Goal: Task Accomplishment & Management: Use online tool/utility

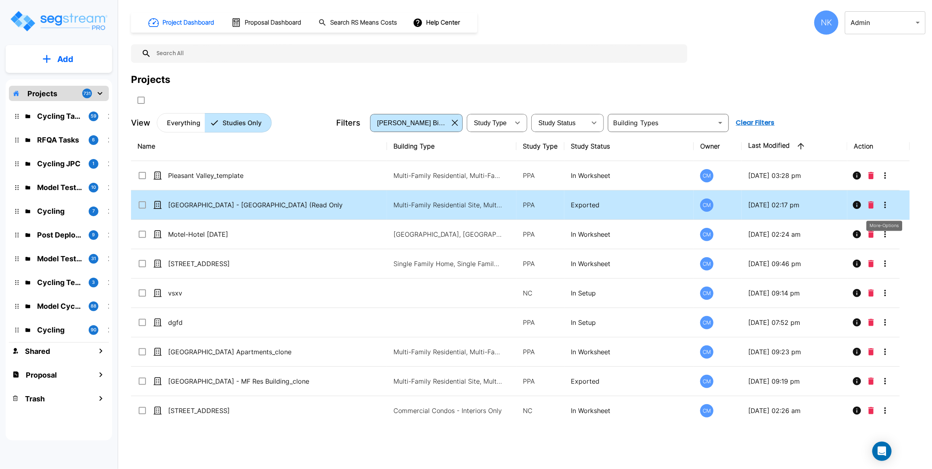
click at [885, 210] on icon "More-Options" at bounding box center [885, 205] width 10 height 10
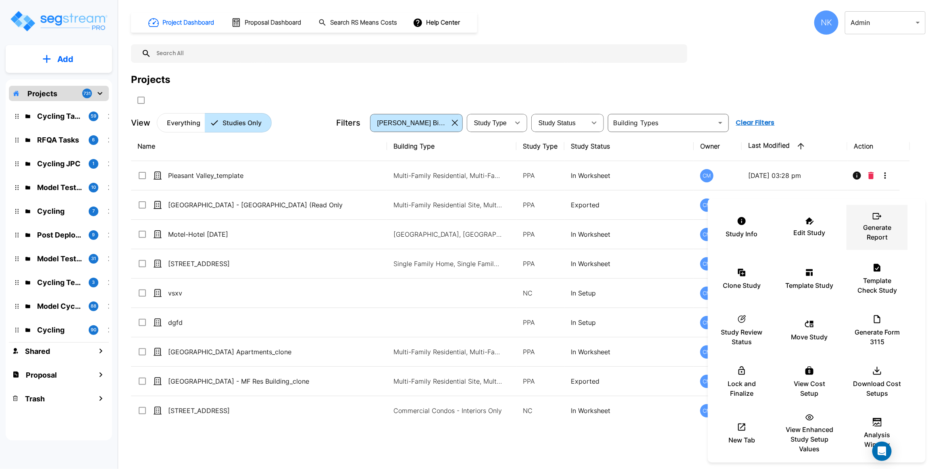
click at [880, 221] on div "Generate Report" at bounding box center [877, 228] width 48 height 40
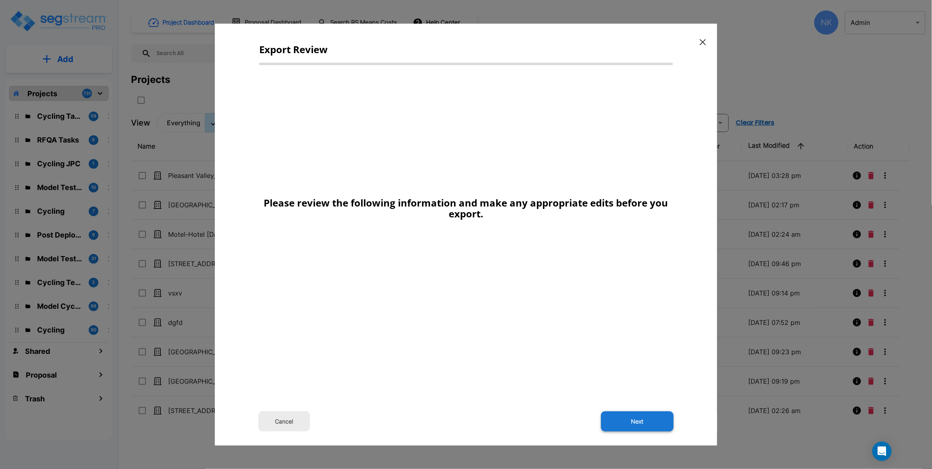
click at [618, 415] on button "Next" at bounding box center [637, 422] width 73 height 20
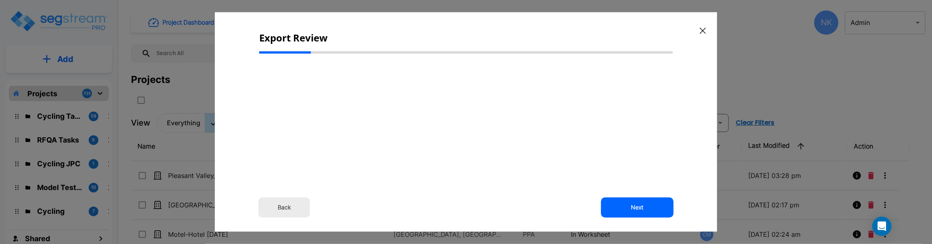
click at [702, 34] on button "button" at bounding box center [702, 30] width 12 height 13
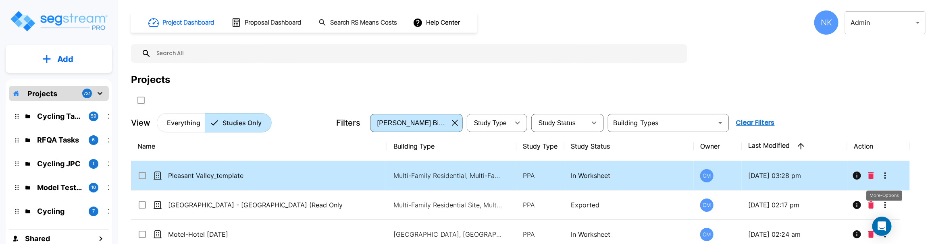
click at [885, 174] on icon "More-Options" at bounding box center [885, 176] width 10 height 10
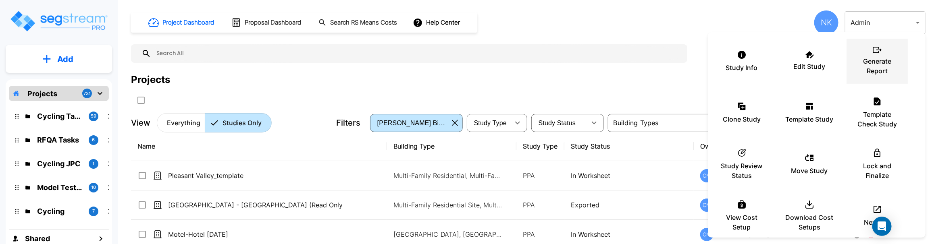
click at [875, 75] on p "Generate Report" at bounding box center [877, 65] width 48 height 19
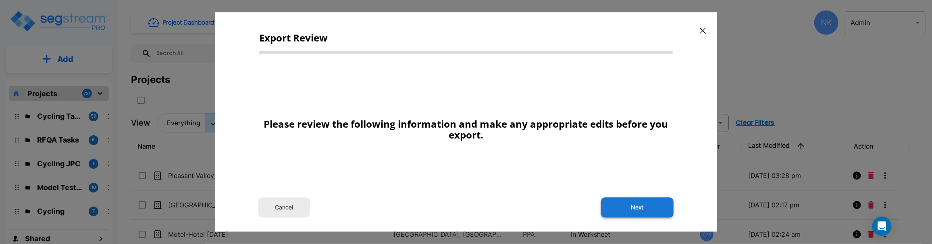
click at [641, 207] on button "Next" at bounding box center [637, 208] width 73 height 20
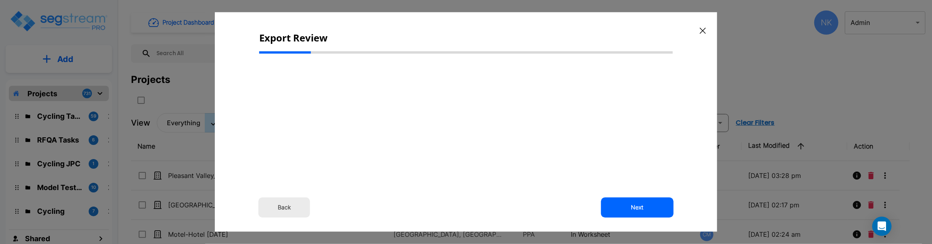
click at [703, 27] on icon "button" at bounding box center [703, 30] width 6 height 6
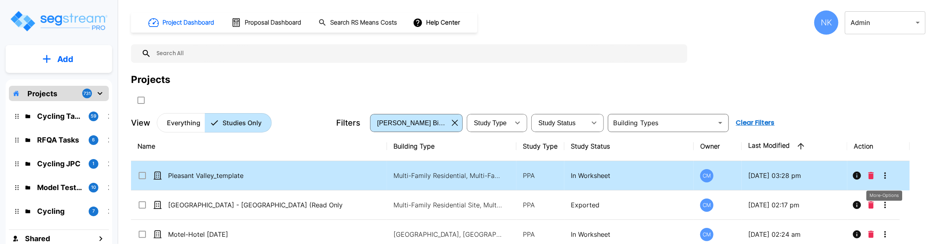
click at [885, 176] on icon "More-Options" at bounding box center [885, 176] width 10 height 10
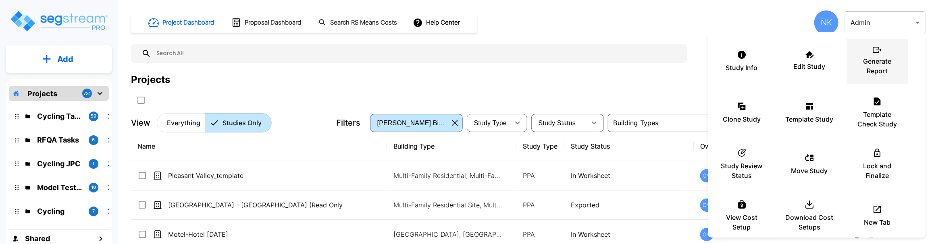
click at [863, 74] on p "Generate Report" at bounding box center [877, 65] width 48 height 19
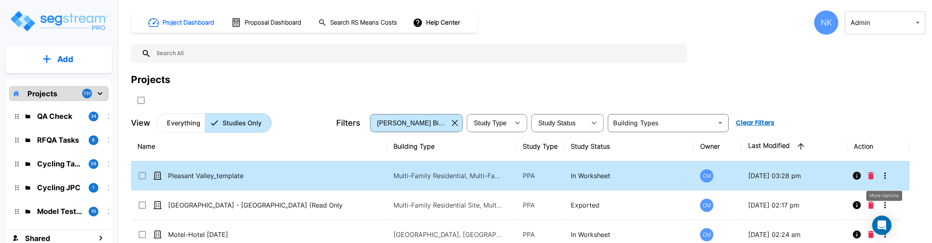
click at [886, 176] on icon "More-Options" at bounding box center [885, 176] width 10 height 10
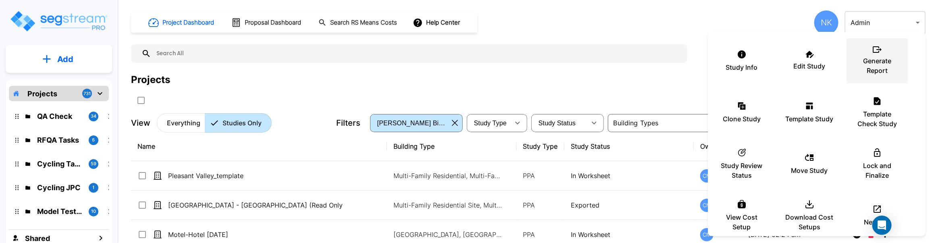
click at [878, 71] on p "Generate Report" at bounding box center [877, 65] width 48 height 19
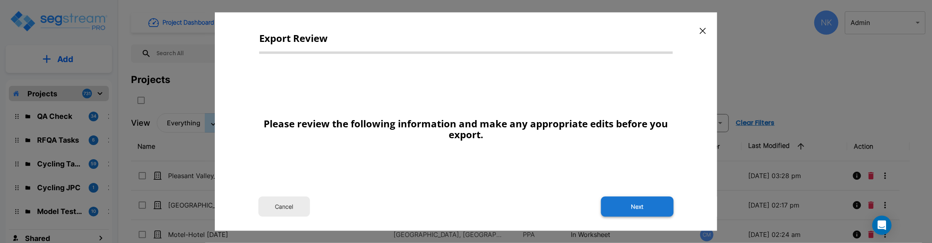
click at [642, 205] on button "Next" at bounding box center [637, 207] width 73 height 20
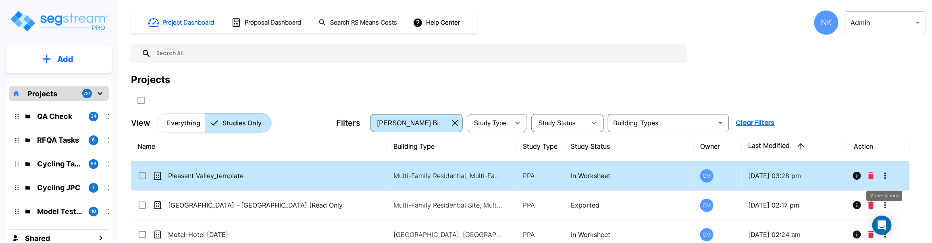
click at [884, 179] on icon "More-Options" at bounding box center [885, 175] width 2 height 6
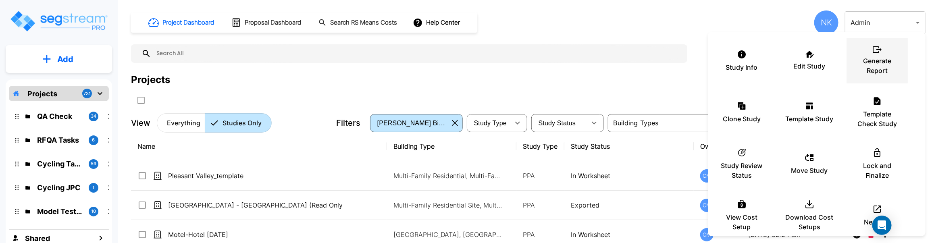
click at [866, 57] on p "Generate Report" at bounding box center [877, 65] width 48 height 19
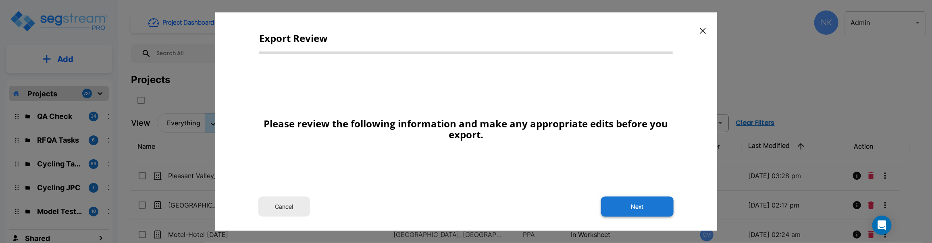
click at [619, 204] on button "Next" at bounding box center [637, 207] width 73 height 20
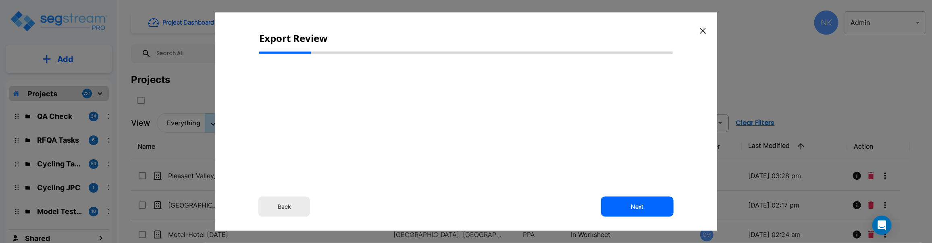
select select "2024"
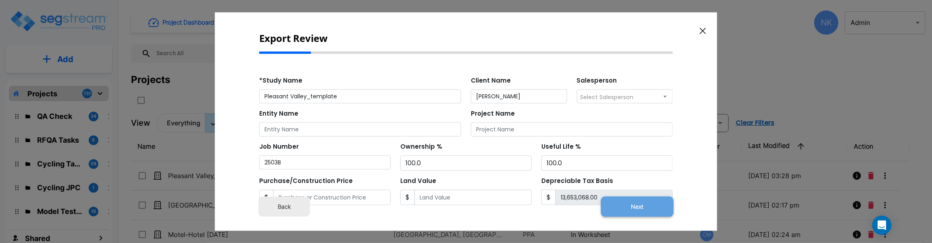
click at [616, 208] on button "Next" at bounding box center [637, 207] width 73 height 20
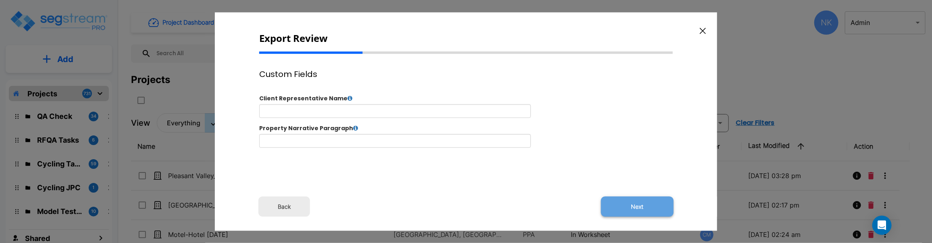
click at [659, 202] on button "Next" at bounding box center [637, 207] width 73 height 20
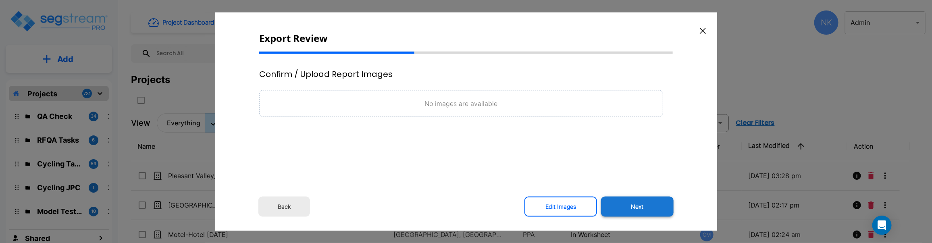
click at [627, 205] on button "Next" at bounding box center [637, 207] width 73 height 20
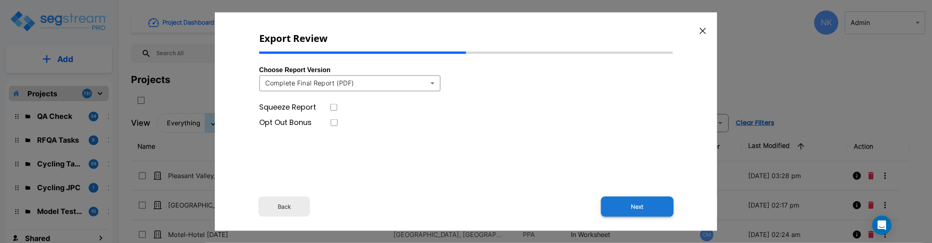
click at [652, 208] on button "Next" at bounding box center [637, 207] width 73 height 20
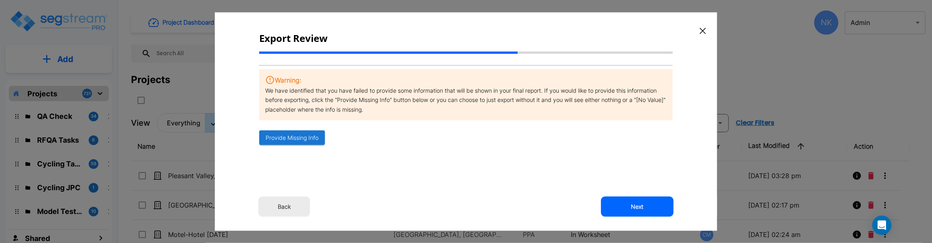
drag, startPoint x: 631, startPoint y: 199, endPoint x: 406, endPoint y: 241, distance: 228.7
click at [631, 199] on button "Next" at bounding box center [637, 207] width 73 height 20
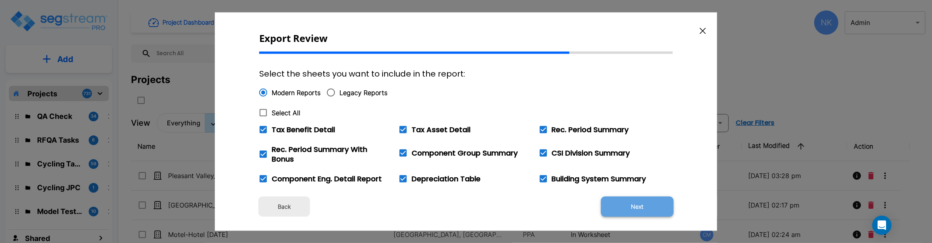
click at [646, 204] on button "Next" at bounding box center [637, 207] width 73 height 20
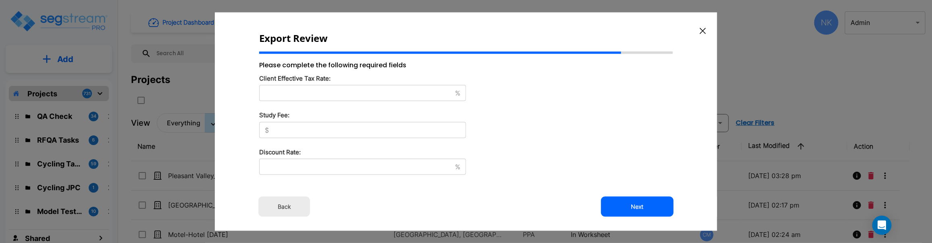
click at [339, 97] on input "text" at bounding box center [355, 93] width 193 height 8
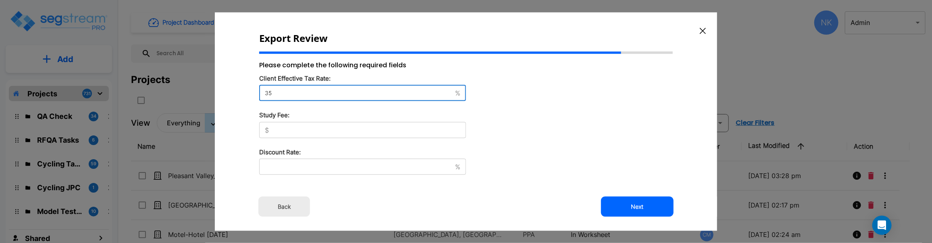
type input "35"
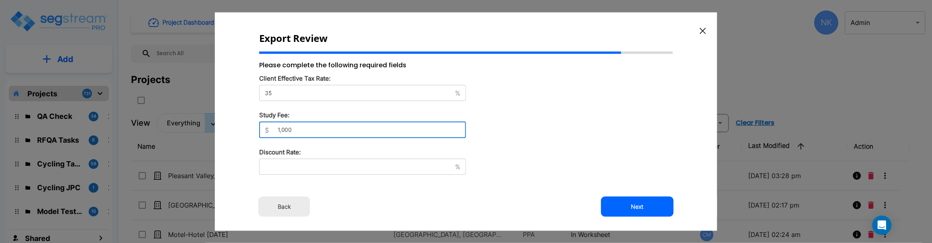
type input "1,000"
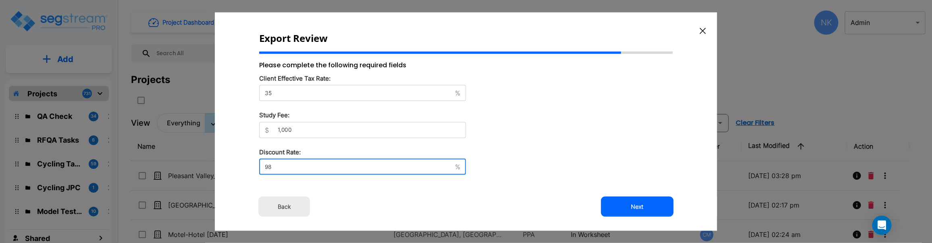
type input "9"
type input "8"
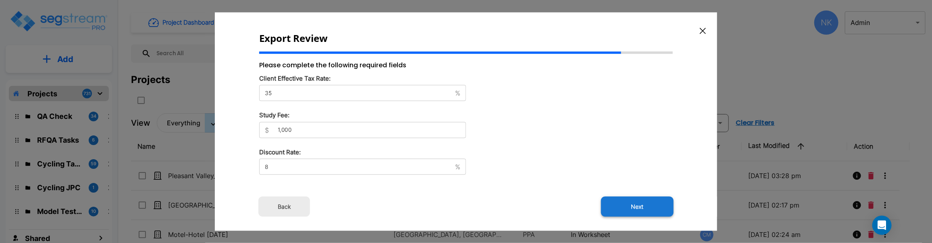
click at [652, 199] on button "Next" at bounding box center [637, 207] width 73 height 20
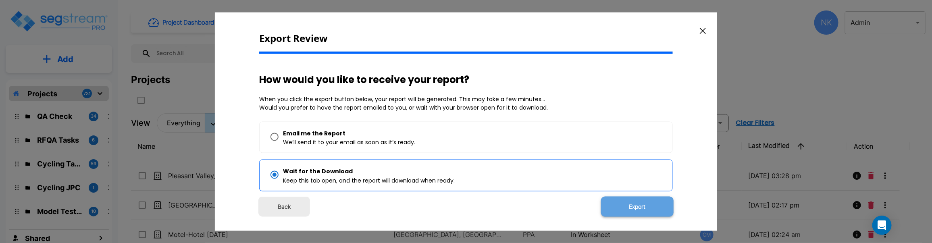
click at [619, 205] on button "Export" at bounding box center [637, 207] width 73 height 20
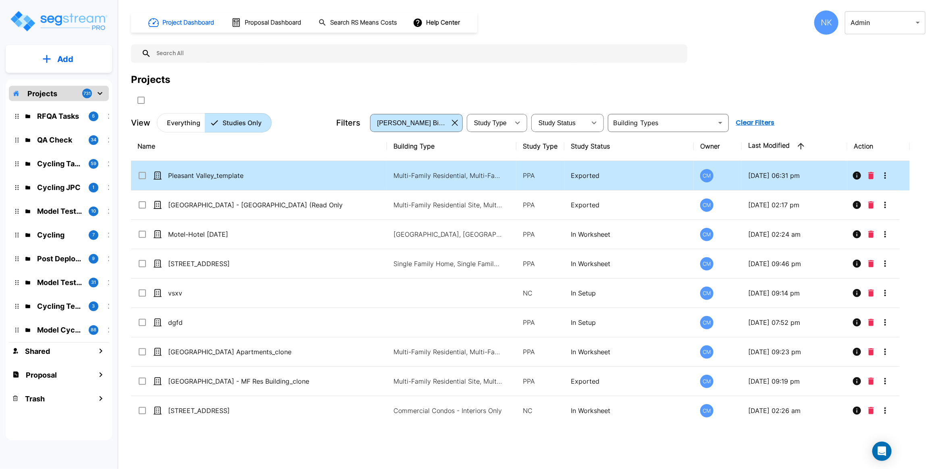
click at [885, 174] on icon "More-Options" at bounding box center [885, 175] width 2 height 6
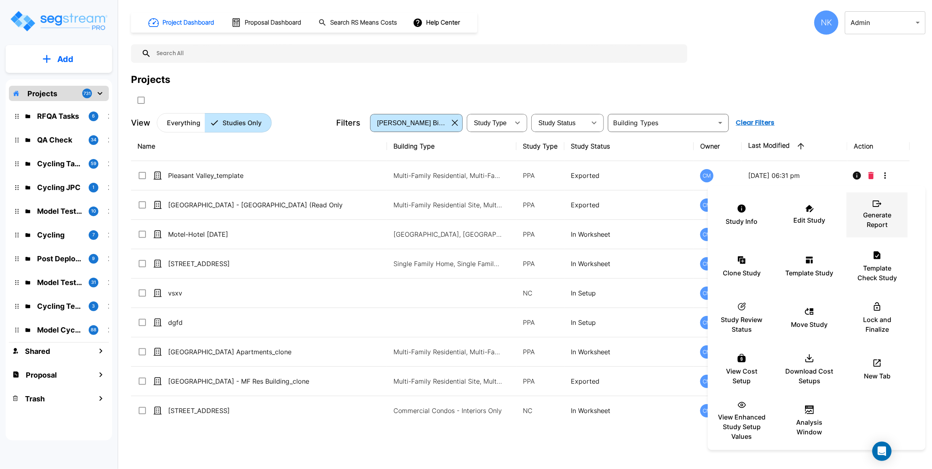
click at [870, 228] on p "Generate Report" at bounding box center [877, 219] width 48 height 19
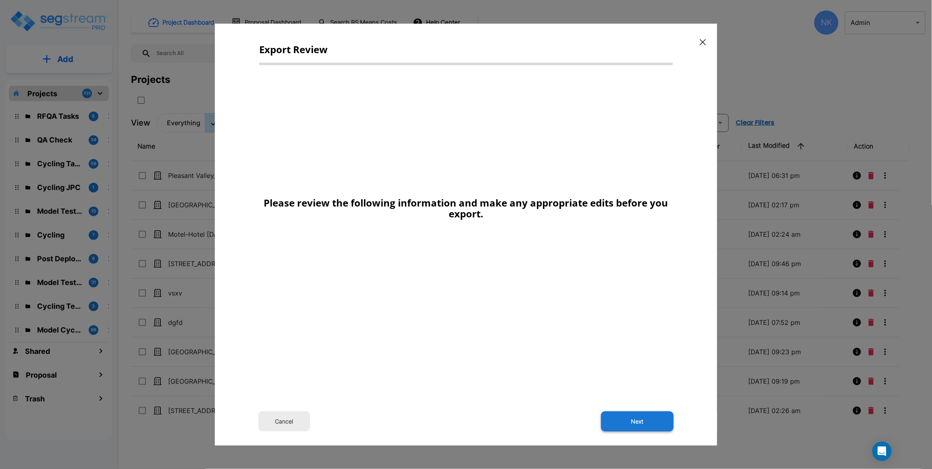
click at [638, 426] on button "Next" at bounding box center [637, 422] width 73 height 20
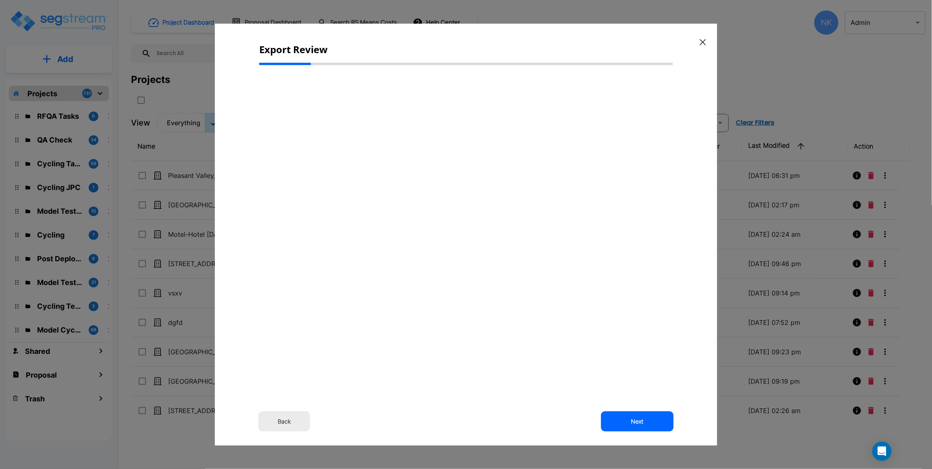
select select "2024"
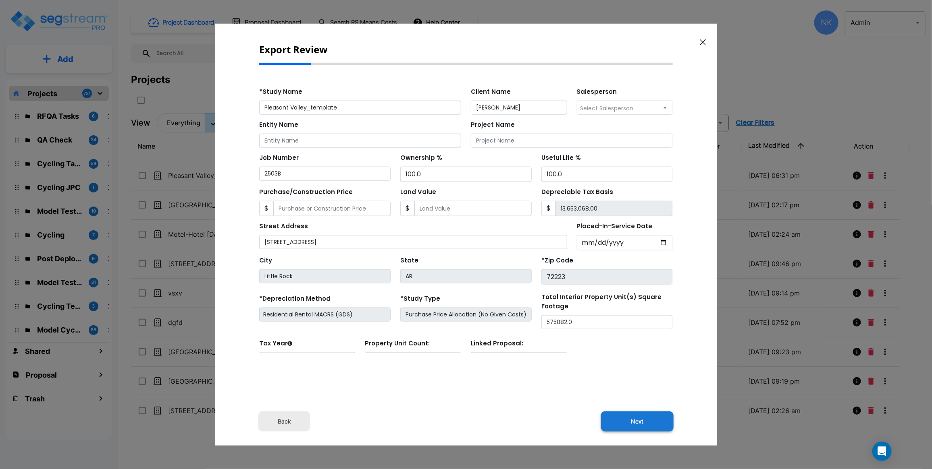
click at [637, 421] on button "Next" at bounding box center [637, 422] width 73 height 20
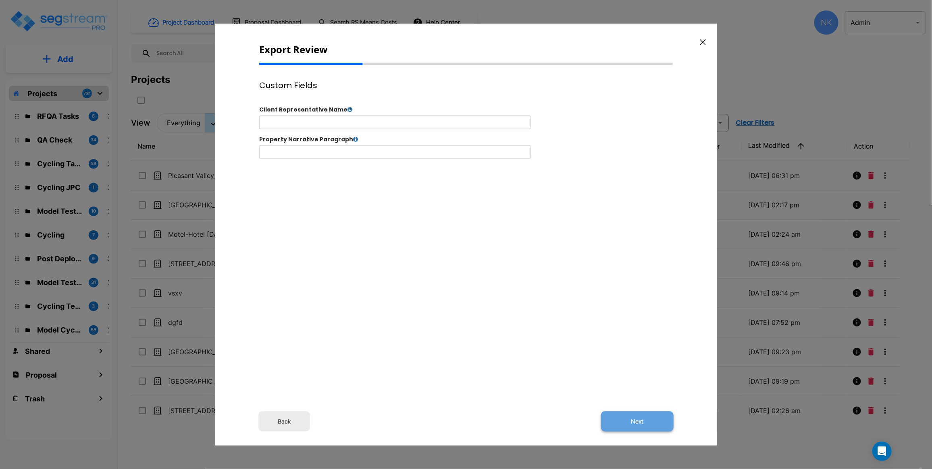
click at [629, 424] on button "Next" at bounding box center [637, 422] width 73 height 20
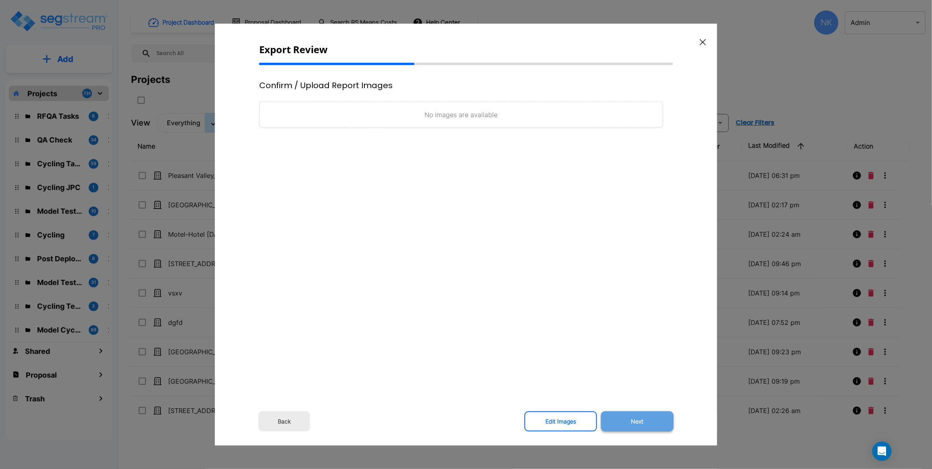
click at [647, 412] on button "Next" at bounding box center [637, 422] width 73 height 20
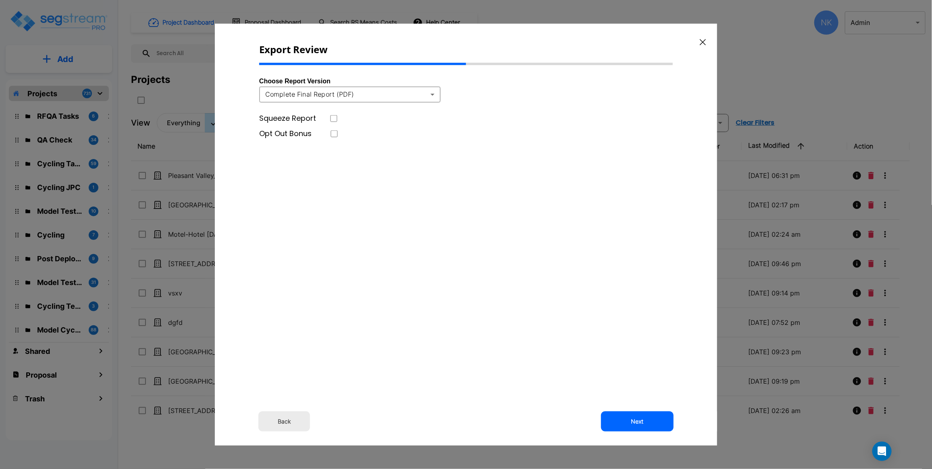
click at [313, 87] on body "× Your report is being generated. Be patient! × We're working on your Modificat…" at bounding box center [466, 234] width 932 height 469
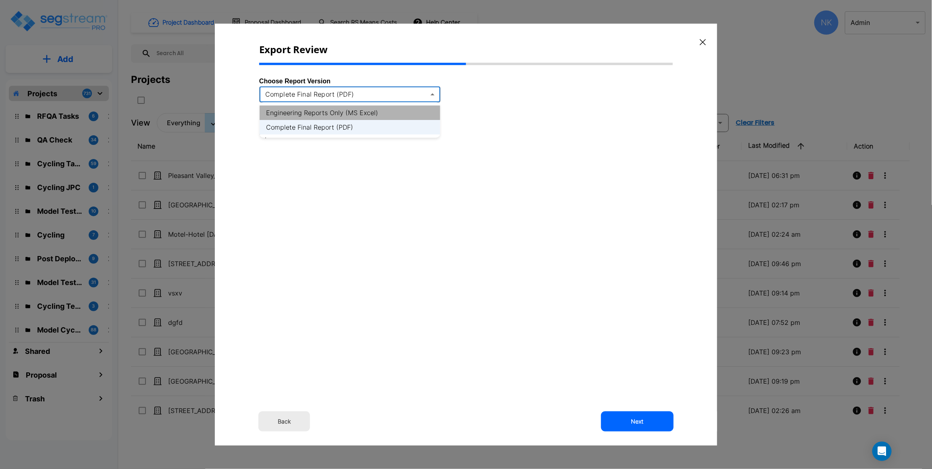
click at [321, 116] on li "Engineering Reports Only (MS Excel)" at bounding box center [349, 113] width 181 height 15
type input "xlsx"
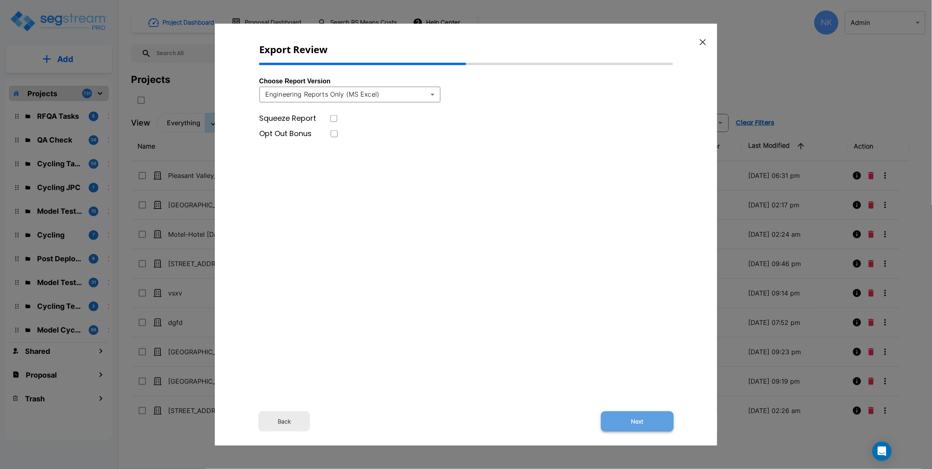
click at [637, 422] on button "Next" at bounding box center [637, 422] width 73 height 20
